Goal: Obtain resource: Obtain resource

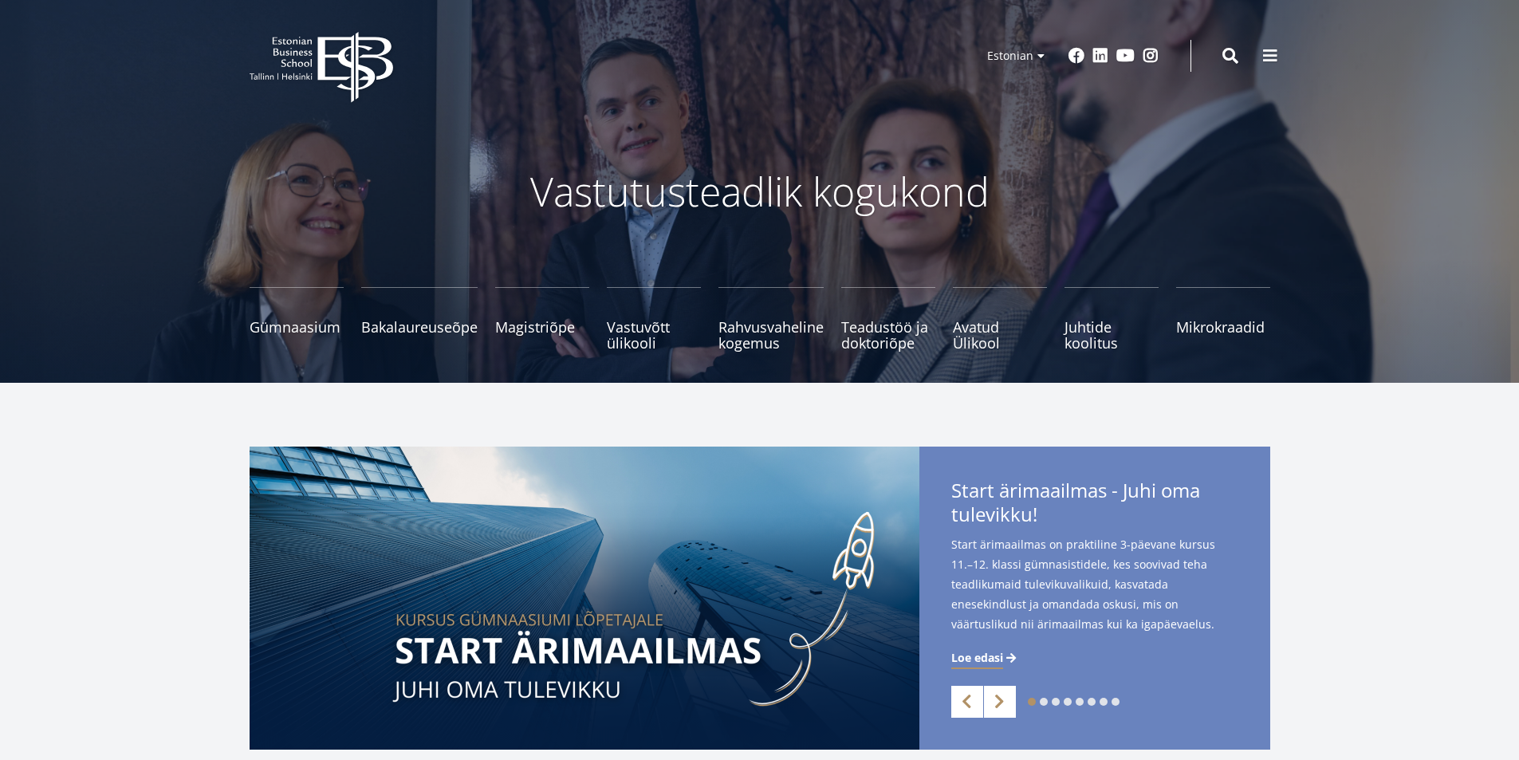
drag, startPoint x: 1260, startPoint y: 55, endPoint x: 1223, endPoint y: 75, distance: 42.5
click at [1260, 54] on button at bounding box center [1271, 56] width 32 height 32
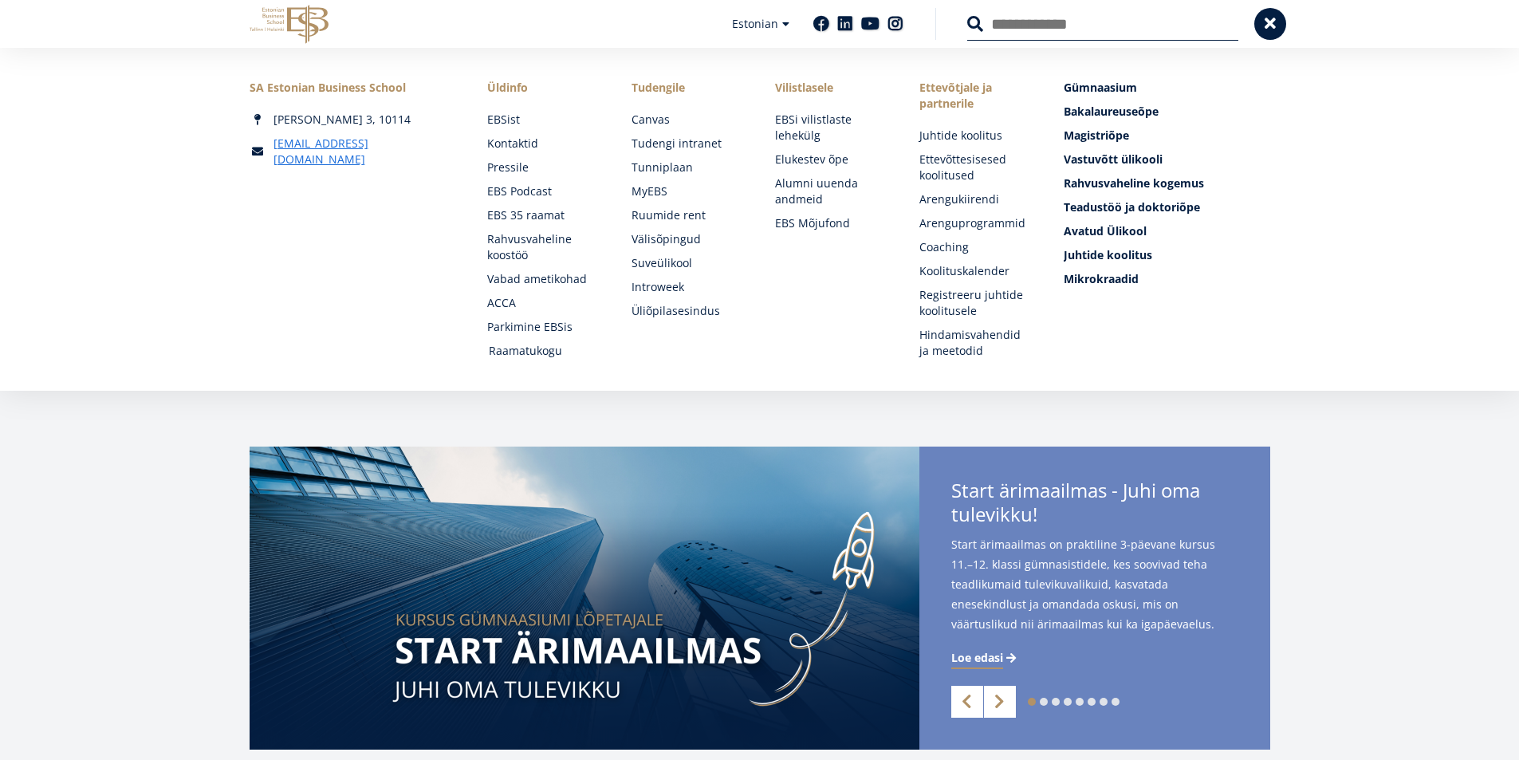
click at [552, 349] on link "Raamatukogu" at bounding box center [545, 351] width 112 height 16
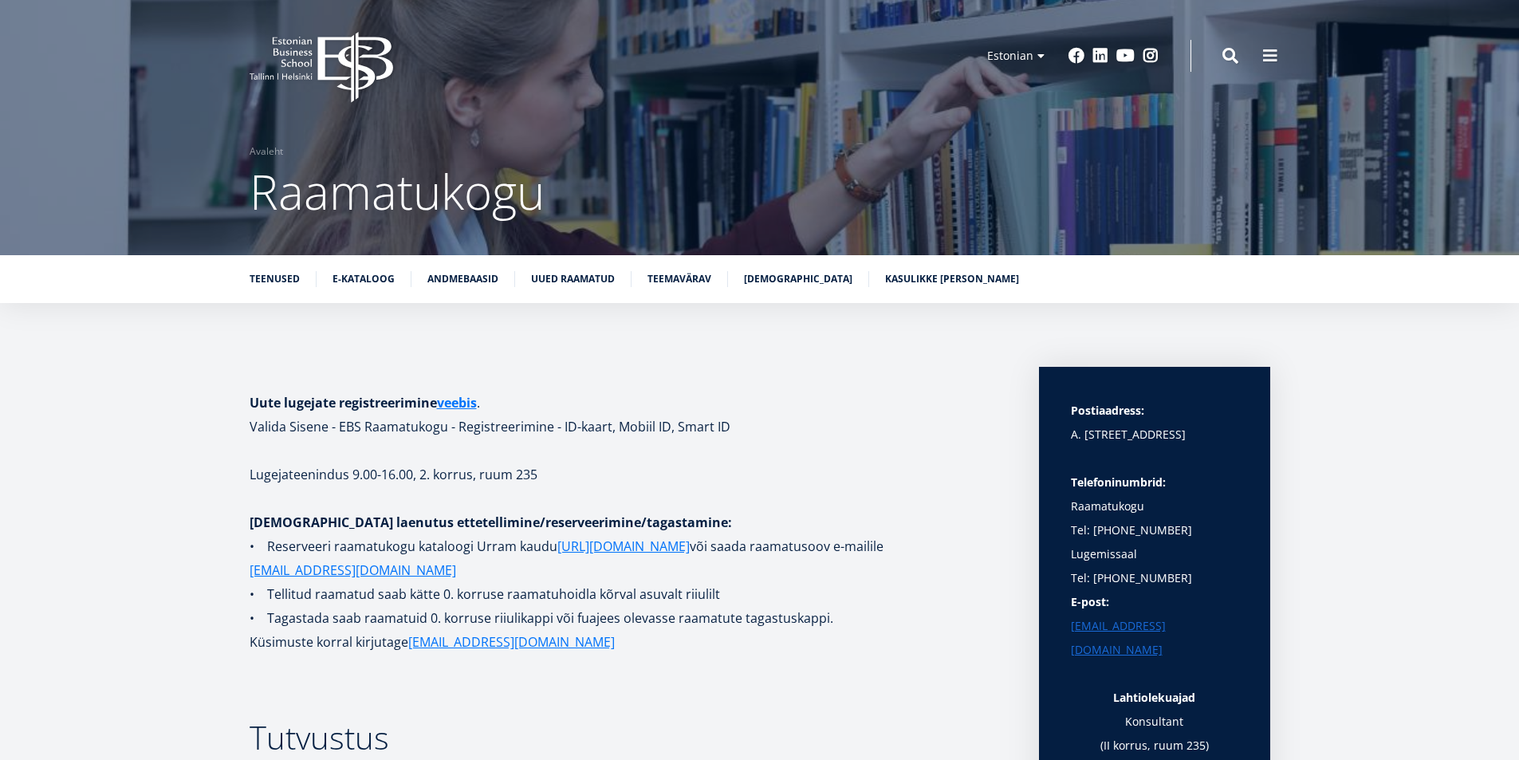
click at [942, 275] on link "Kasulikke [PERSON_NAME]" at bounding box center [952, 279] width 134 height 16
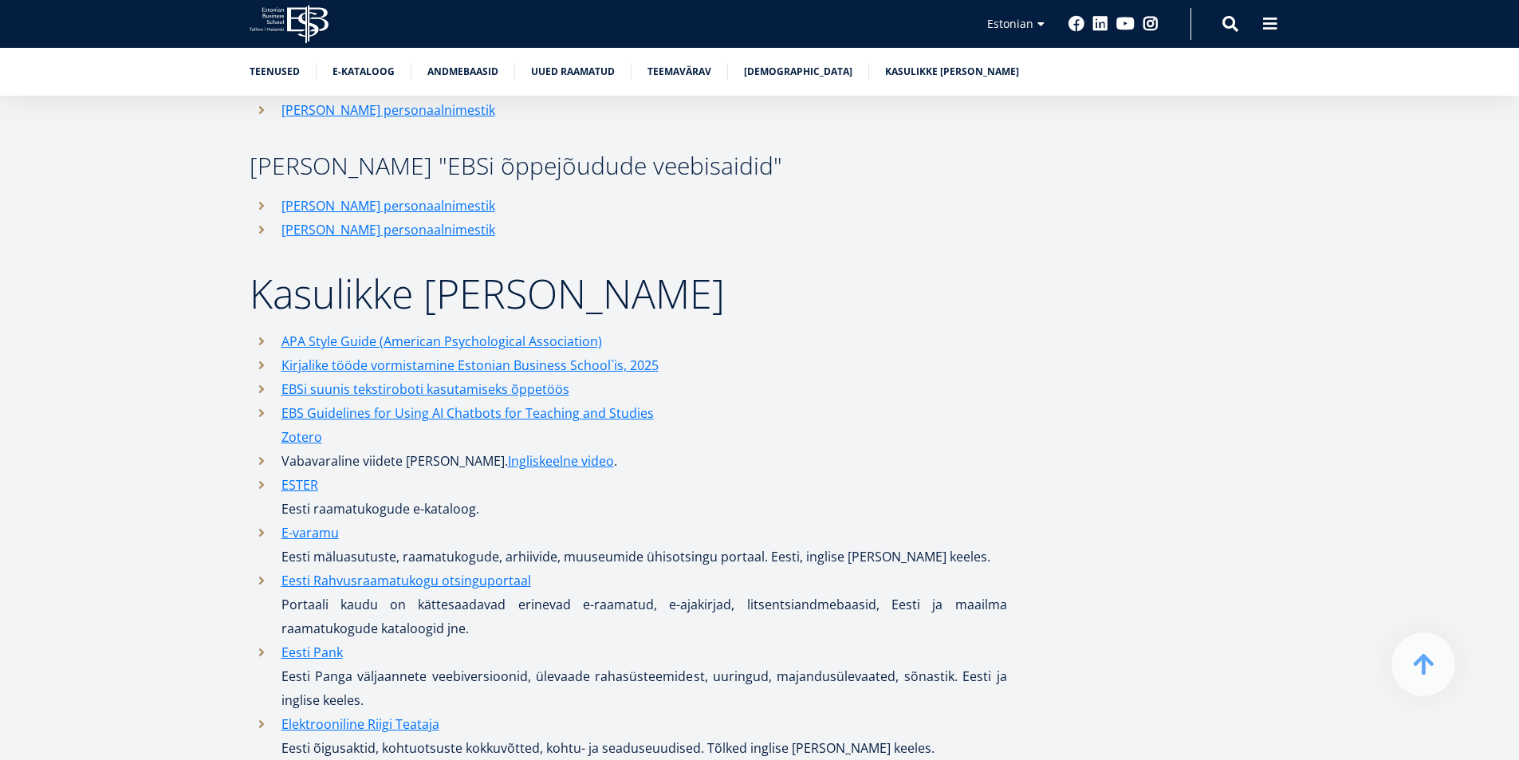
scroll to position [7389, 0]
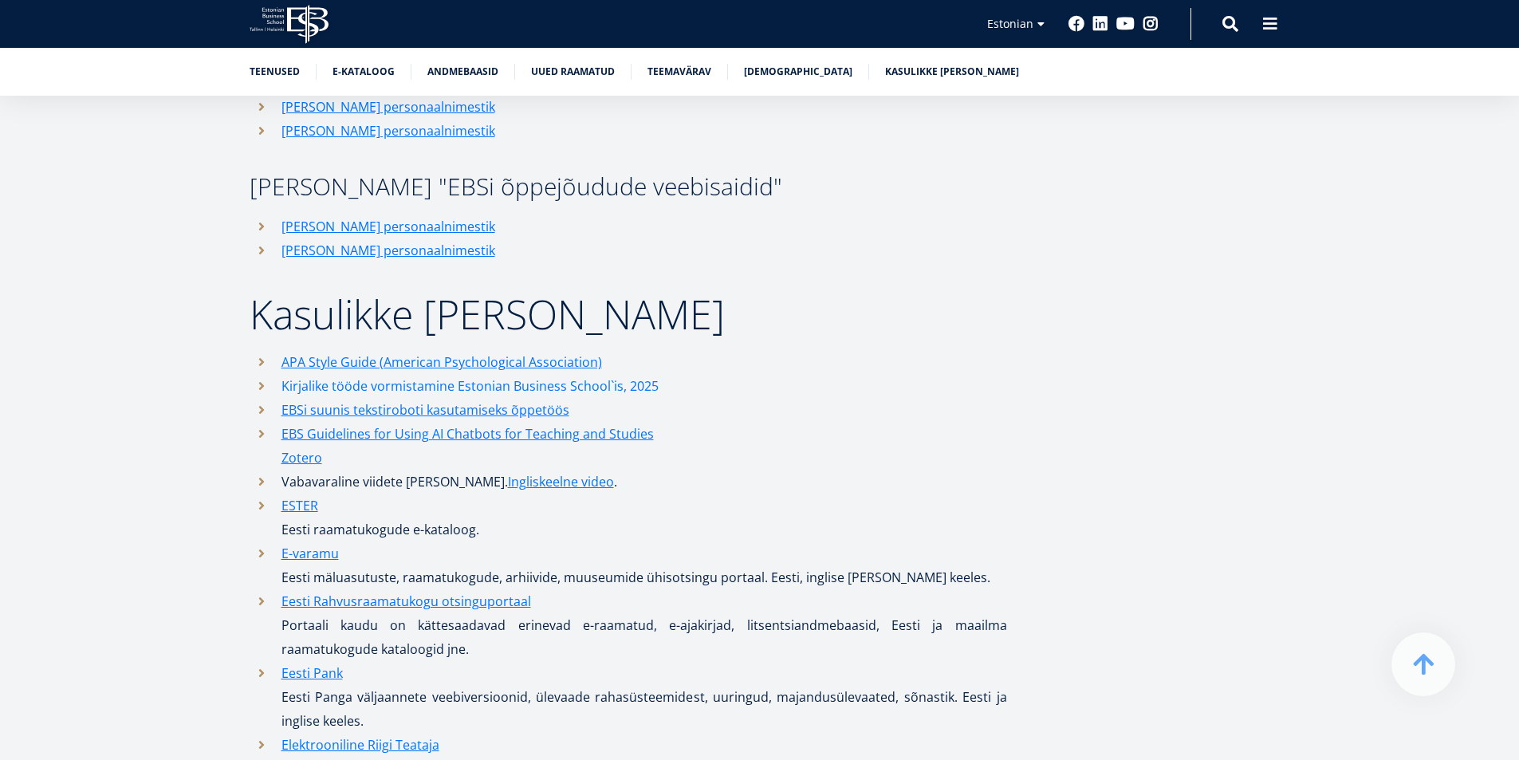
click at [418, 374] on link "Kirjalike tööde vormistamine Estonian Business School`is, 2025" at bounding box center [470, 386] width 377 height 24
click at [307, 446] on link "Zotero" at bounding box center [302, 458] width 41 height 24
